Goal: Task Accomplishment & Management: Manage account settings

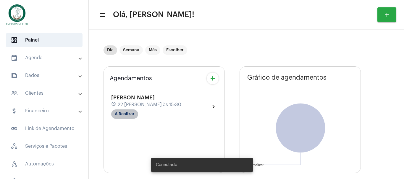
click at [131, 115] on mat-chip "A Realizar" at bounding box center [124, 114] width 27 height 9
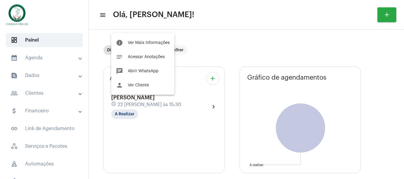
click at [33, 54] on div at bounding box center [202, 89] width 404 height 179
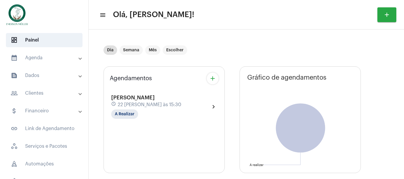
click at [34, 59] on mat-panel-title "calendar_month_outlined Agenda" at bounding box center [45, 57] width 68 height 7
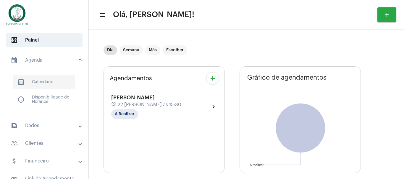
click at [30, 79] on span "calendar_month_outlined Calendário" at bounding box center [44, 82] width 62 height 14
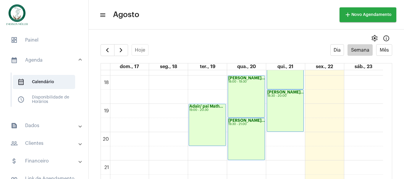
scroll to position [407, 0]
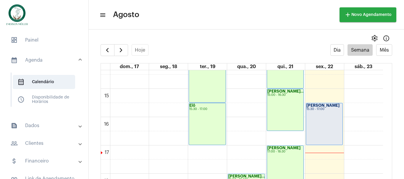
click at [321, 107] on div "[PERSON_NAME] 15:30 - 17:00" at bounding box center [324, 3] width 39 height 681
click at [319, 120] on div "[PERSON_NAME] 15:30 - 17:00" at bounding box center [324, 124] width 37 height 42
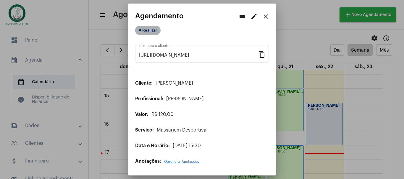
click at [142, 31] on mat-chip "A Realizar" at bounding box center [147, 30] width 25 height 9
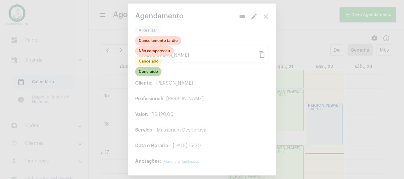
click at [147, 73] on mat-chip "Concluído" at bounding box center [148, 71] width 26 height 9
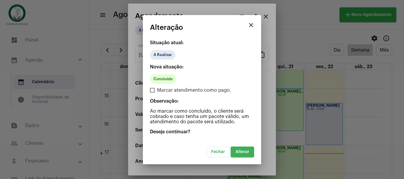
click at [243, 152] on span "Alterar" at bounding box center [242, 152] width 14 height 4
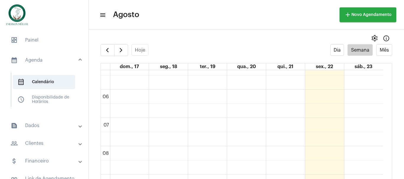
scroll to position [52, 0]
